Goal: Task Accomplishment & Management: Complete application form

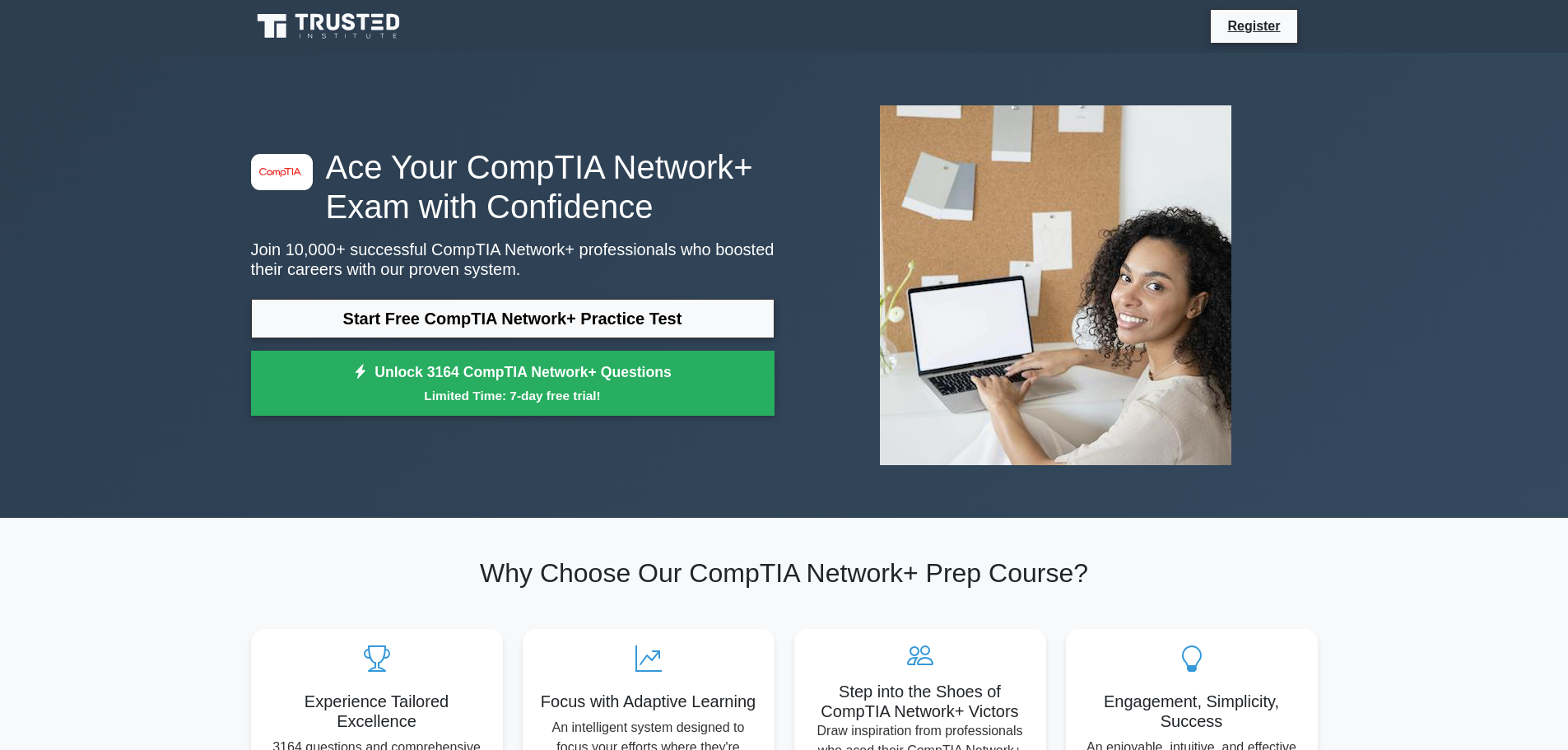
click at [438, 313] on link "Start Free CompTIA Network+ Practice Test" at bounding box center [512, 319] width 523 height 40
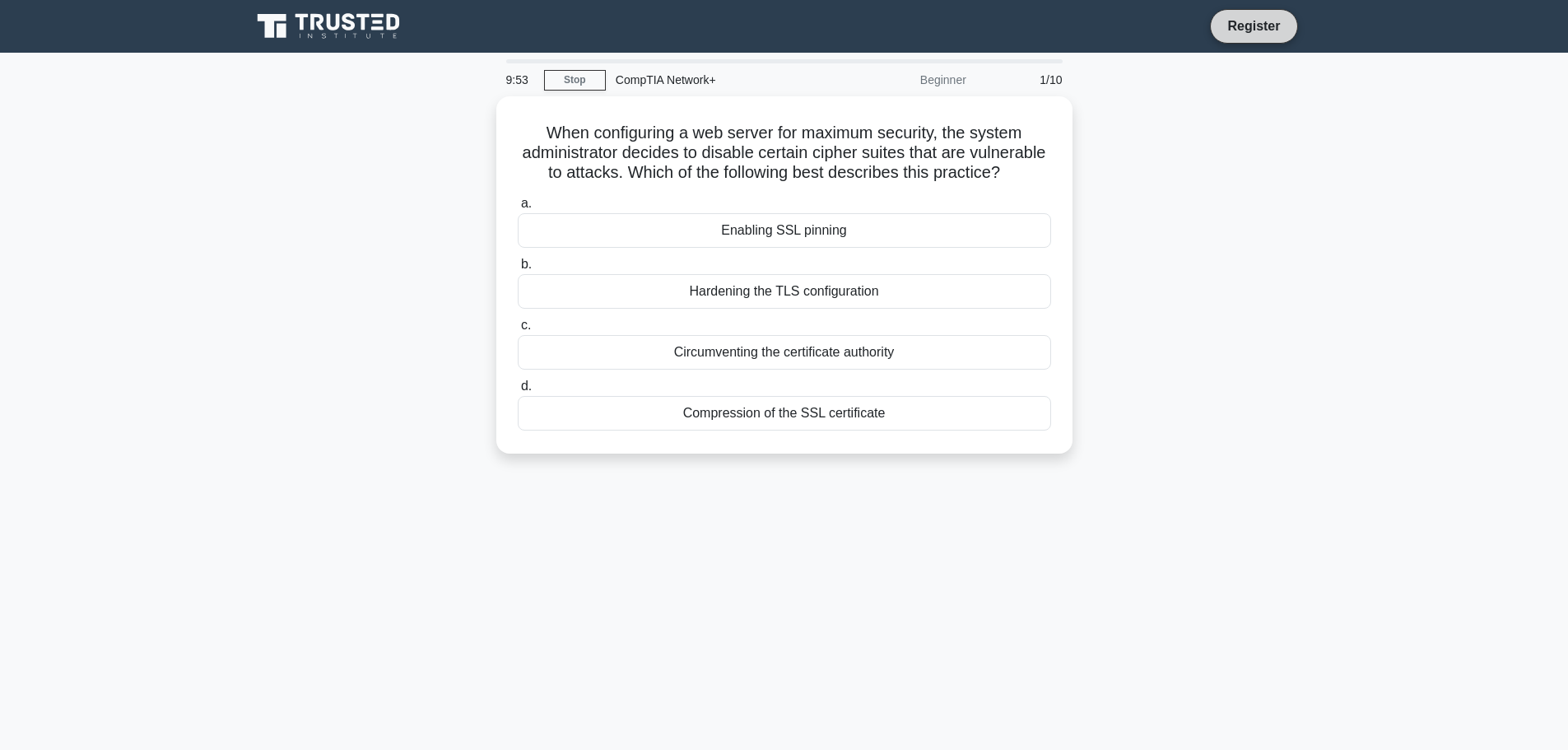
click at [1247, 26] on link "Register" at bounding box center [1253, 26] width 73 height 21
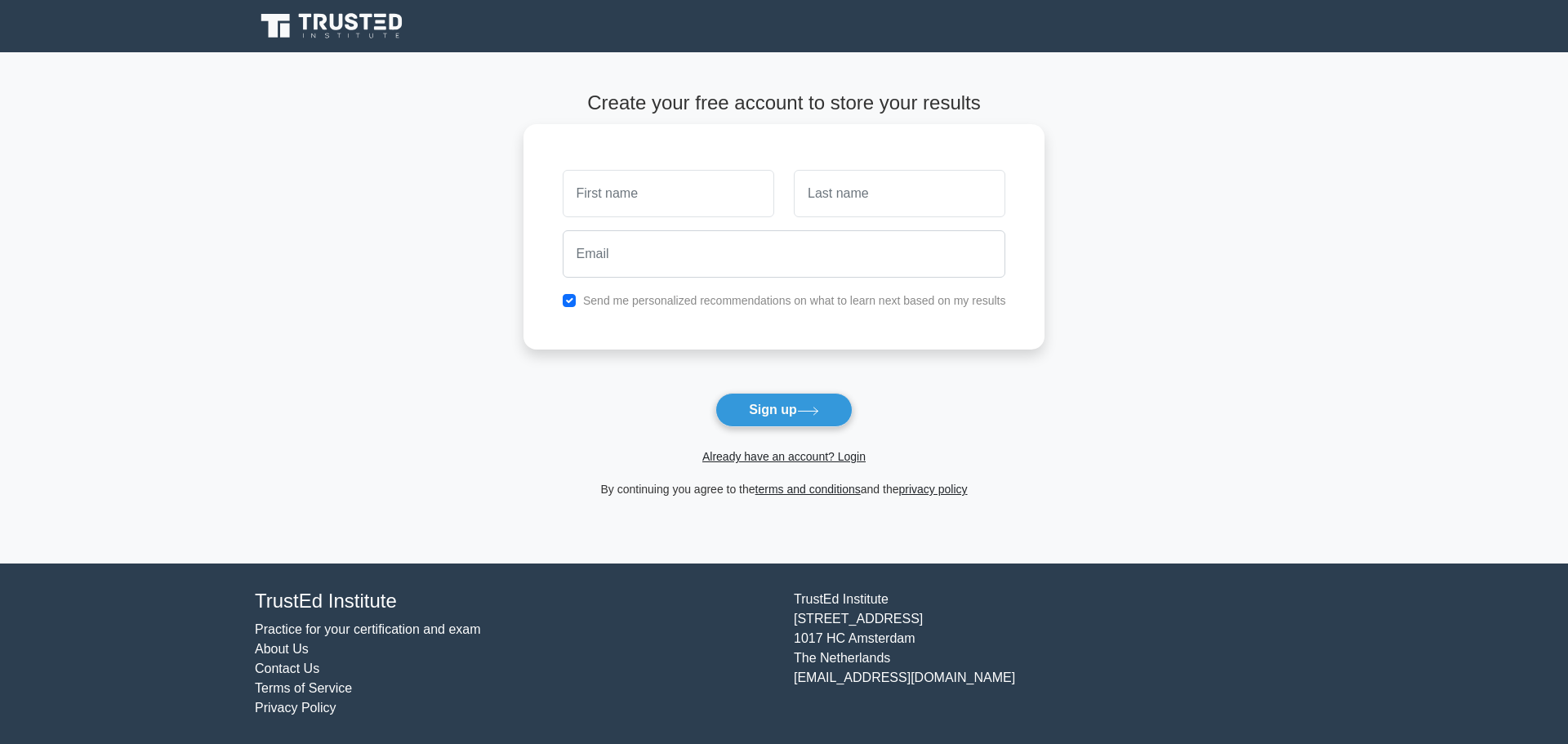
click at [623, 184] on input "text" at bounding box center [668, 194] width 211 height 48
type input "[PERSON_NAME]"
click at [833, 185] on input "text" at bounding box center [899, 194] width 211 height 48
type input "adel"
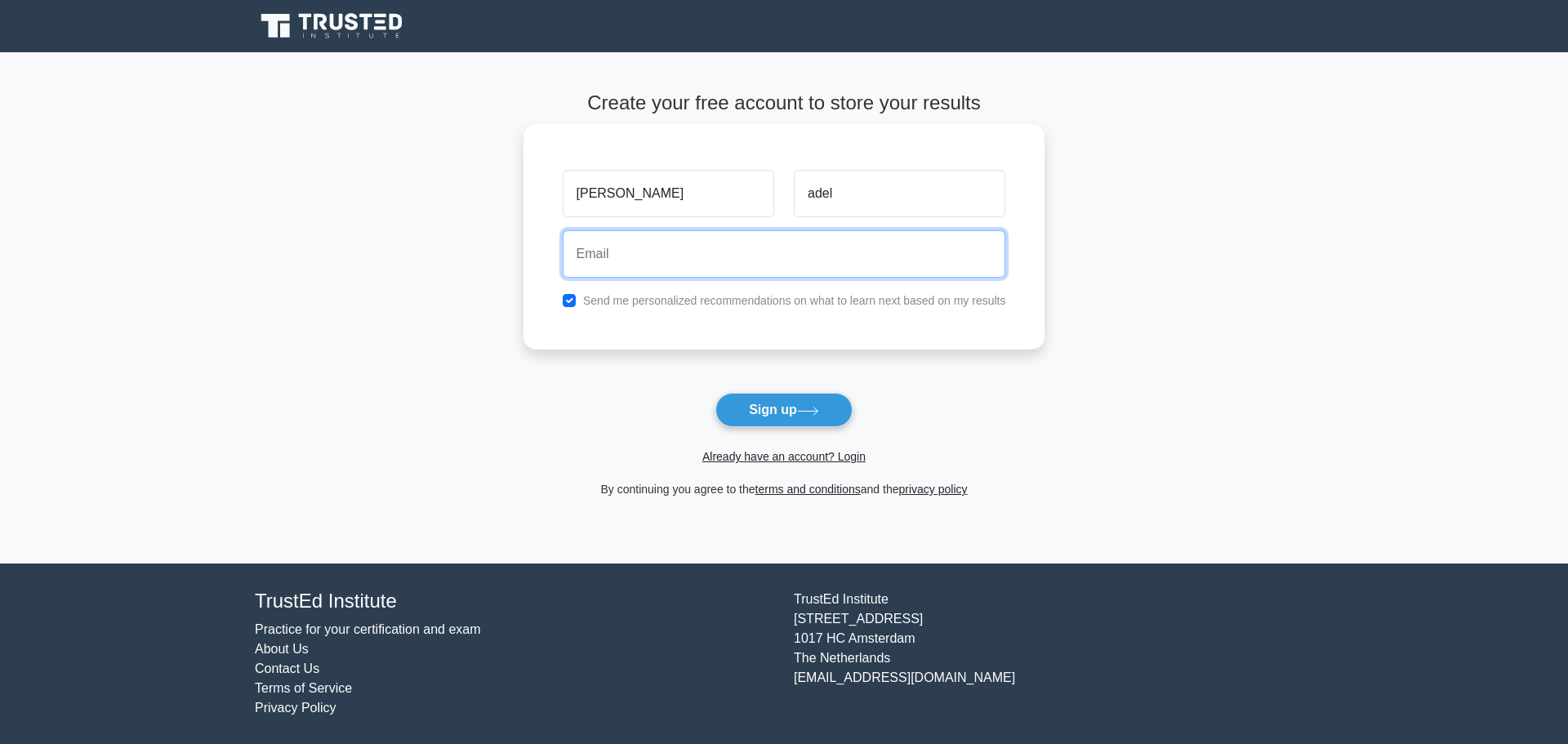
click at [779, 265] on input "email" at bounding box center [784, 254] width 443 height 48
type input "ahmed.adel.khony@gmail.com"
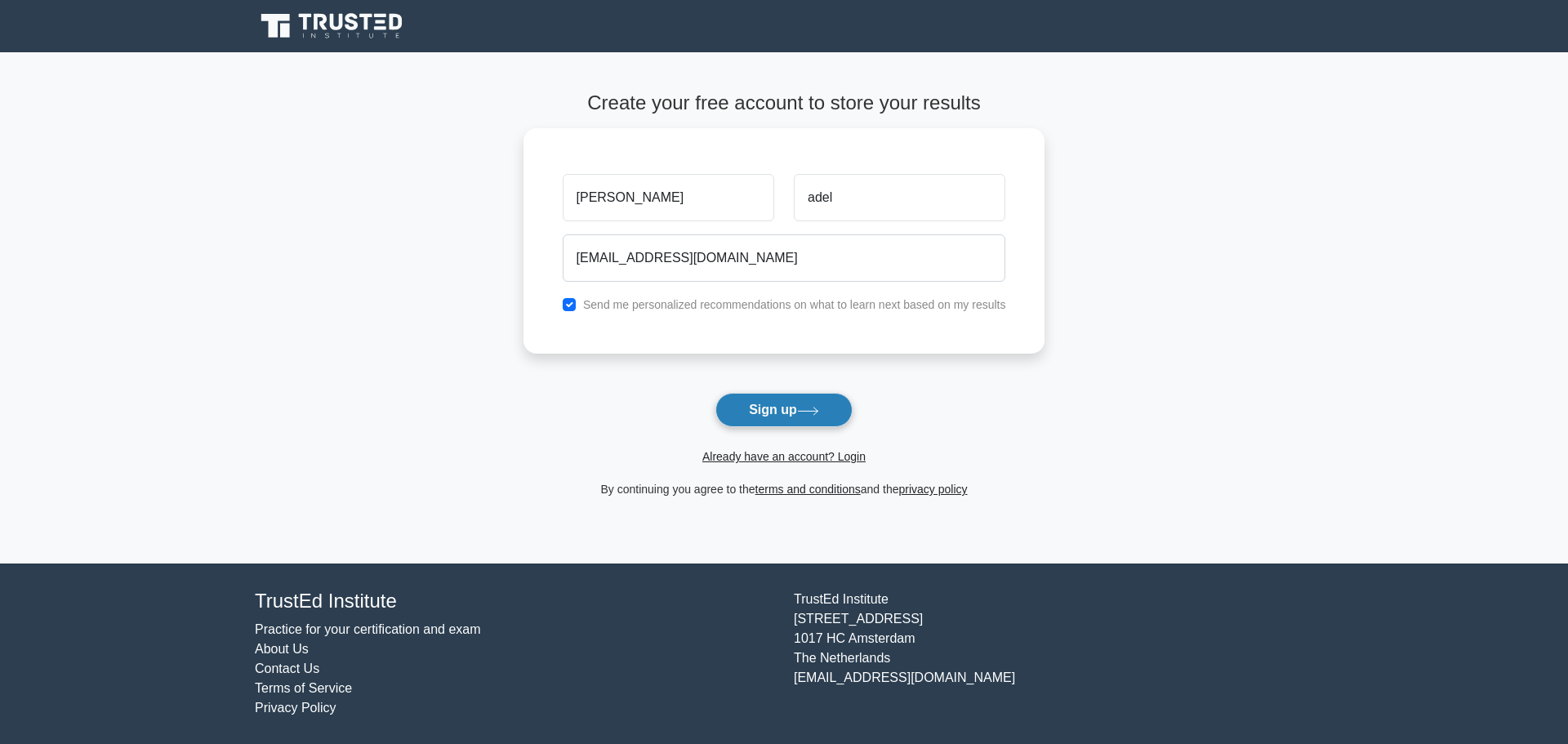
click at [805, 417] on button "Sign up" at bounding box center [784, 410] width 138 height 35
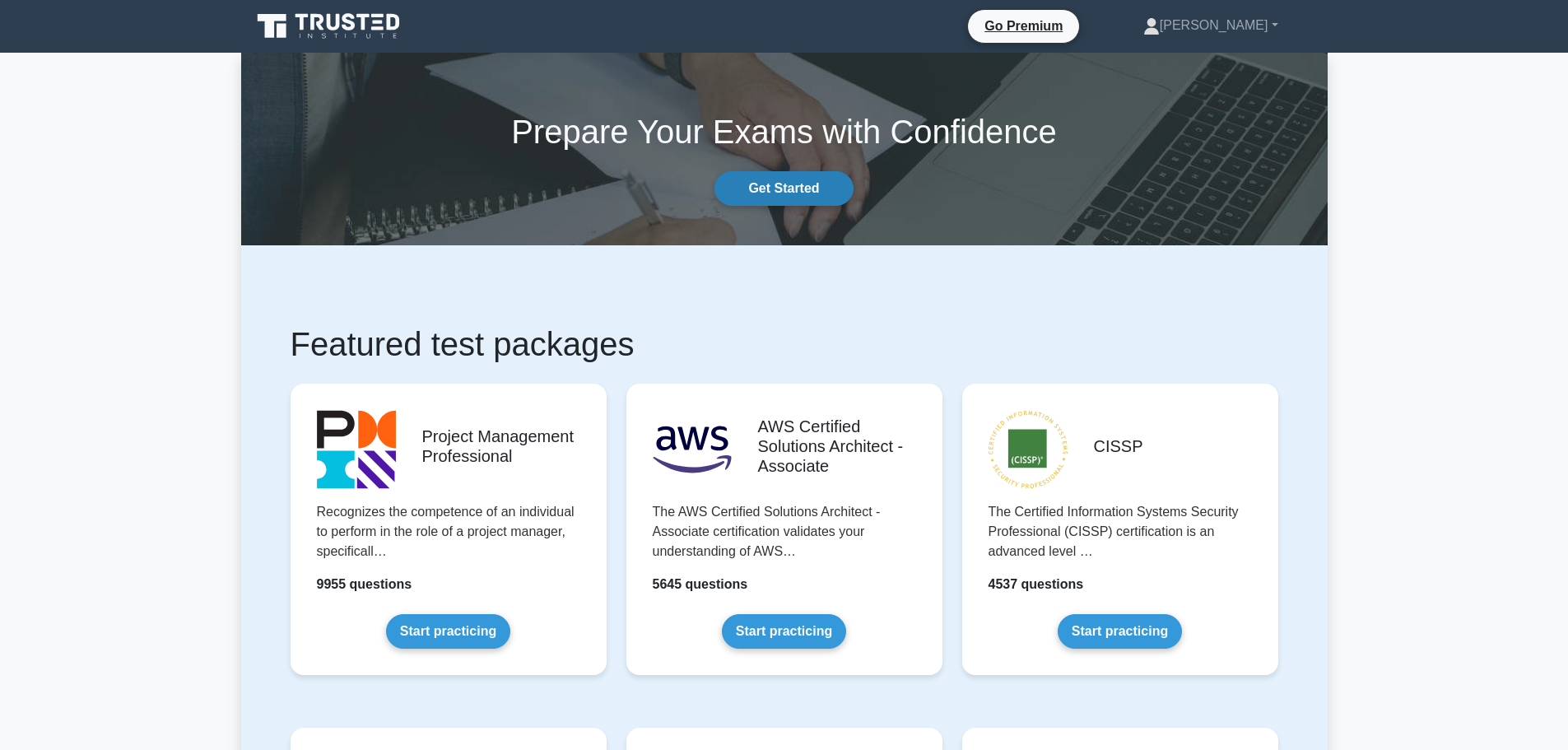
click at [781, 193] on link "Get Started" at bounding box center [784, 189] width 139 height 35
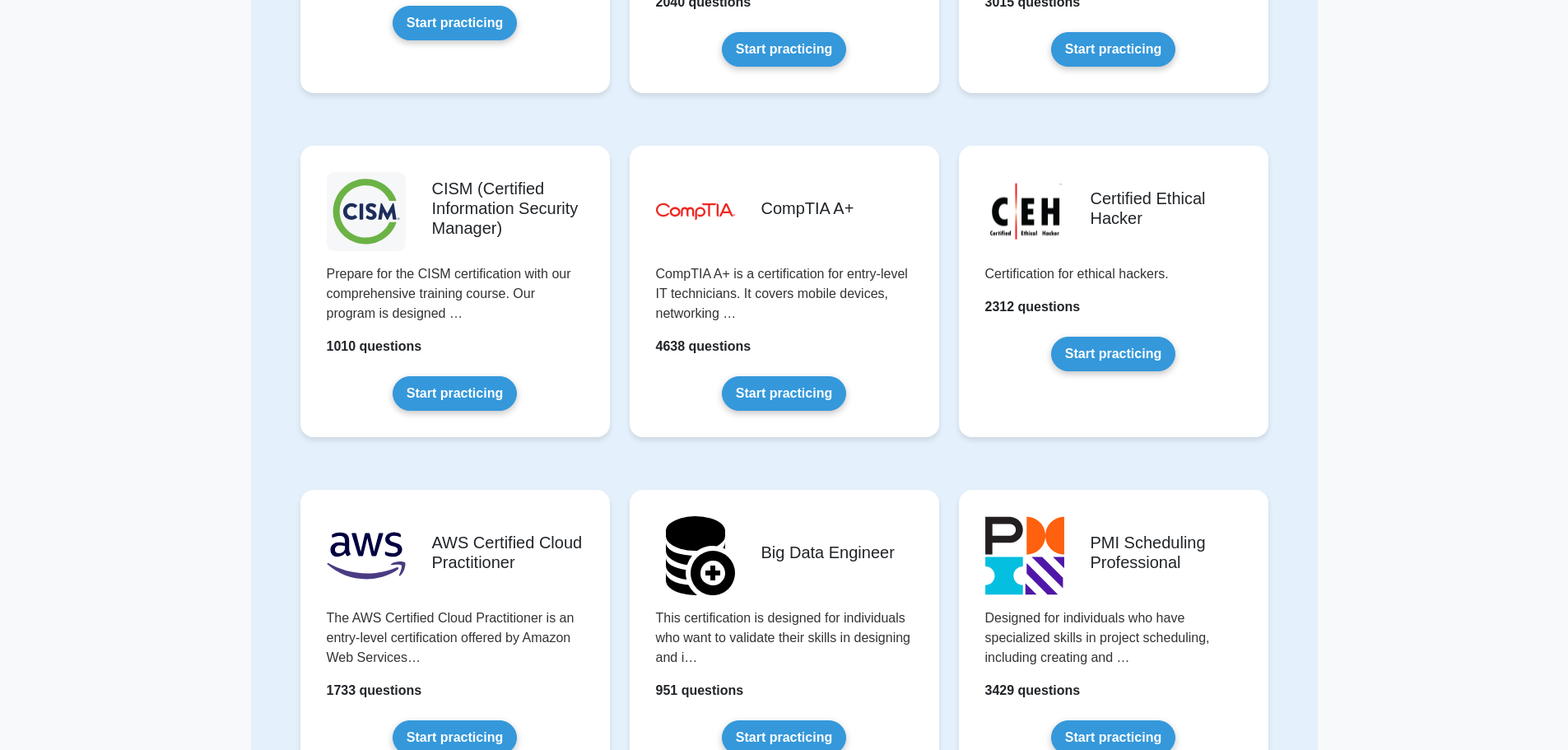
scroll to position [2082, 0]
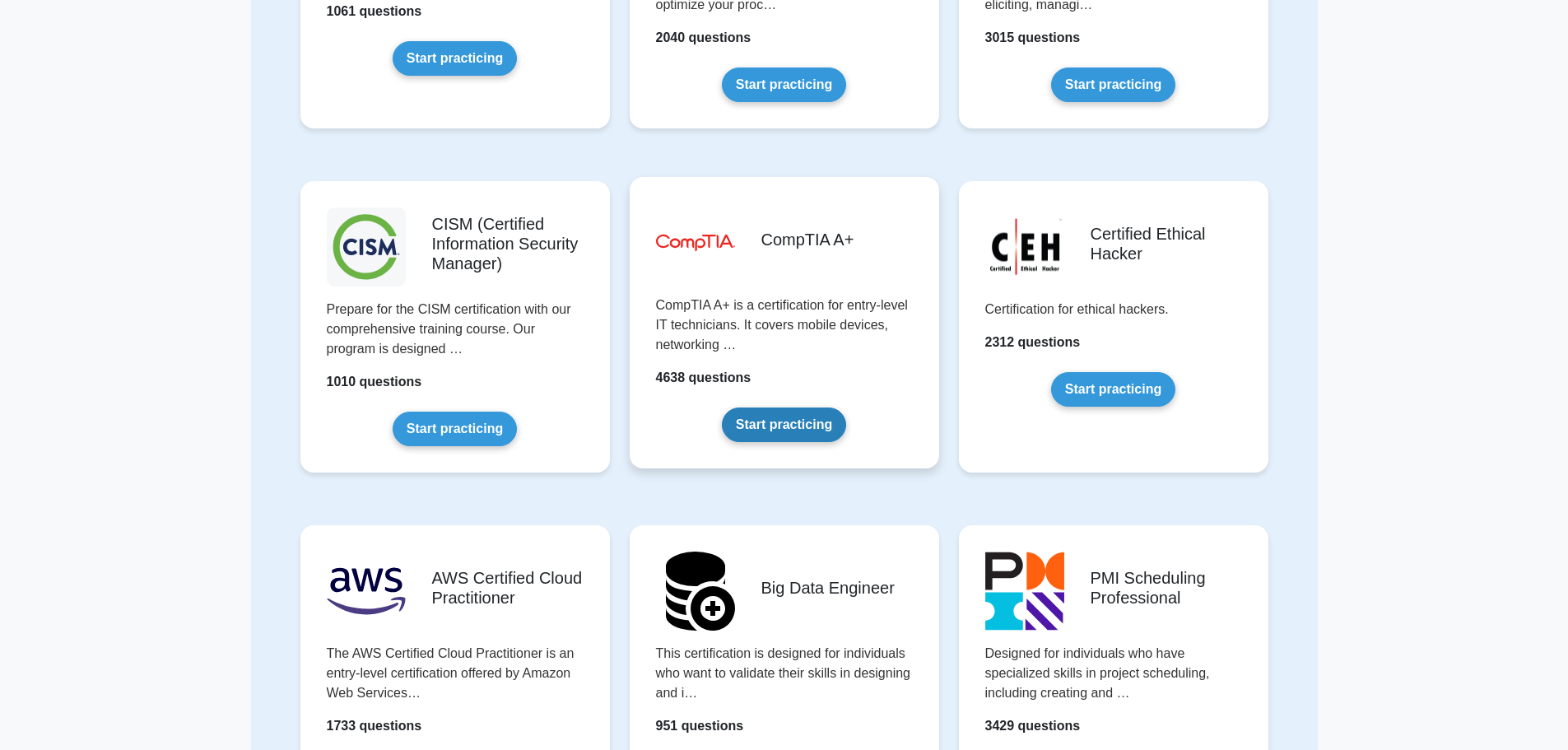
click at [795, 426] on link "Start practicing" at bounding box center [784, 425] width 124 height 35
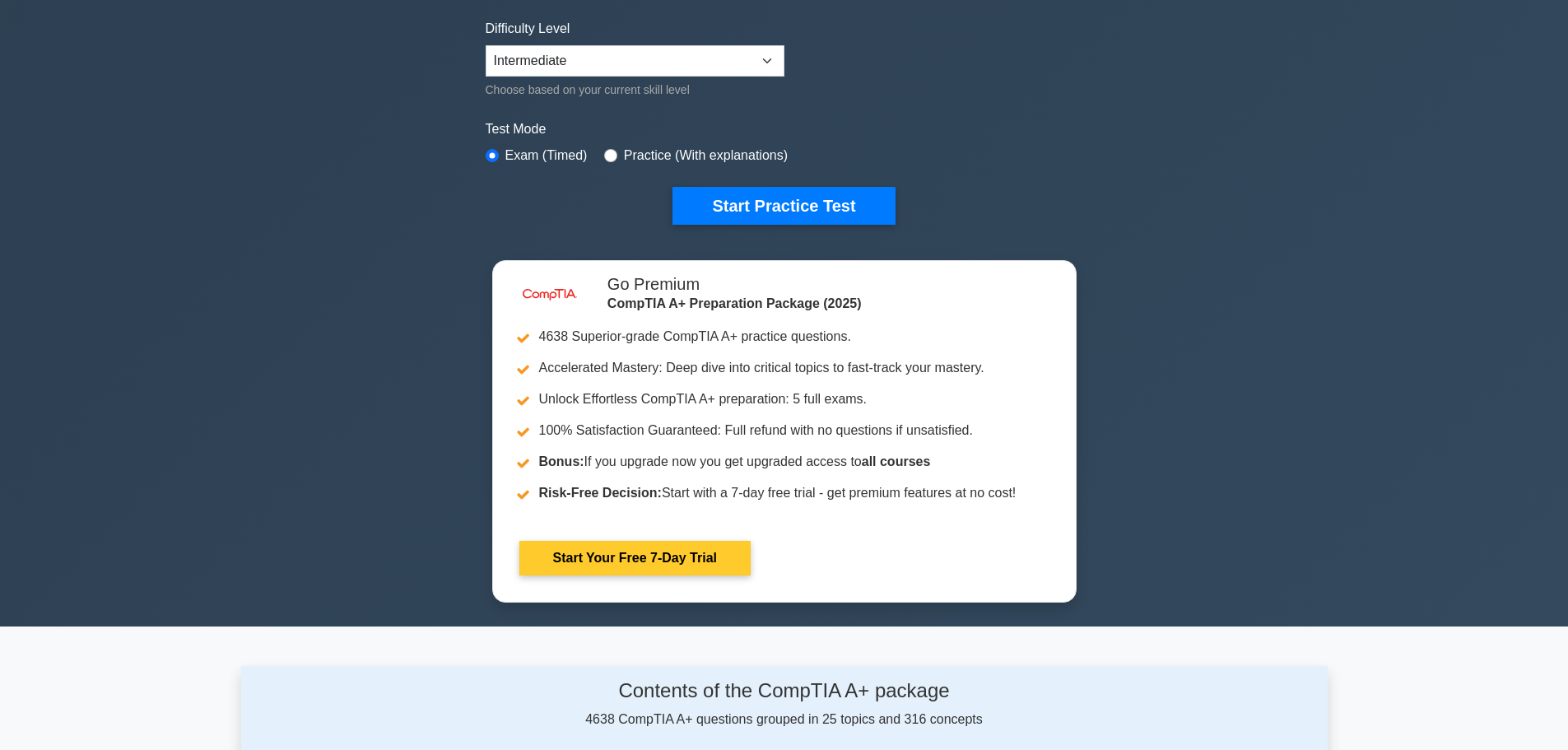
scroll to position [411, 0]
